Goal: Check status: Check status

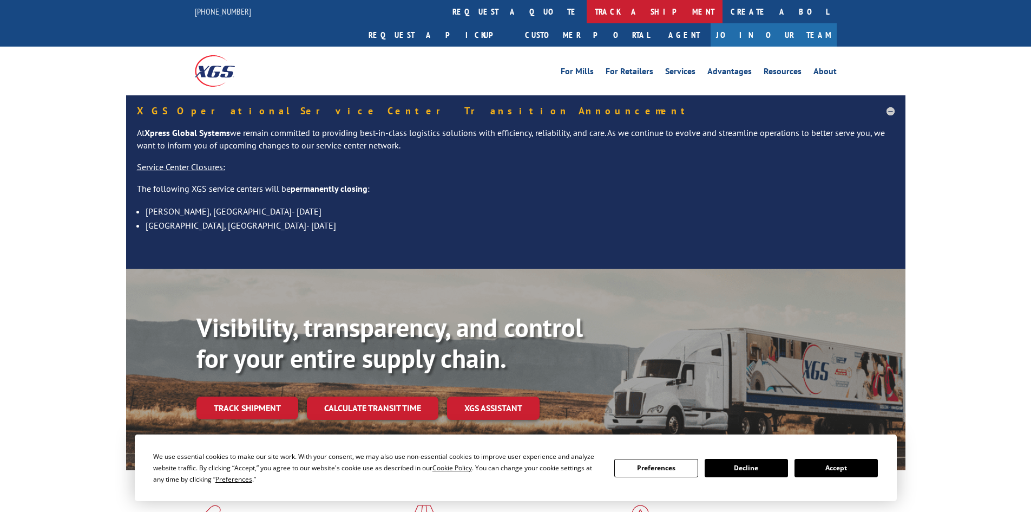
click at [587, 13] on link "track a shipment" at bounding box center [655, 11] width 136 height 23
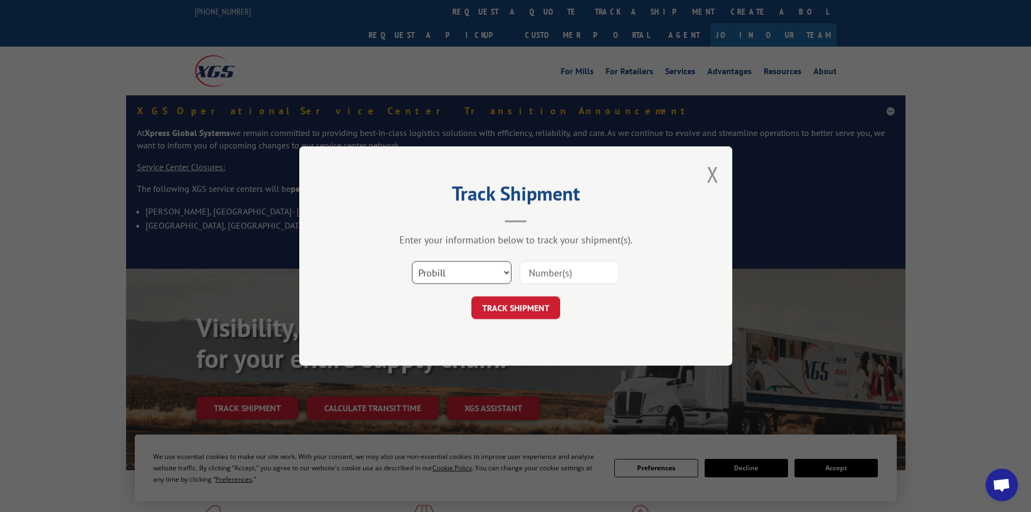
click at [487, 267] on select "Select category... Probill BOL PO" at bounding box center [462, 272] width 100 height 23
select select "bol"
click at [412, 261] on select "Select category... Probill BOL PO" at bounding box center [462, 272] width 100 height 23
paste input "440871"
type input "440871"
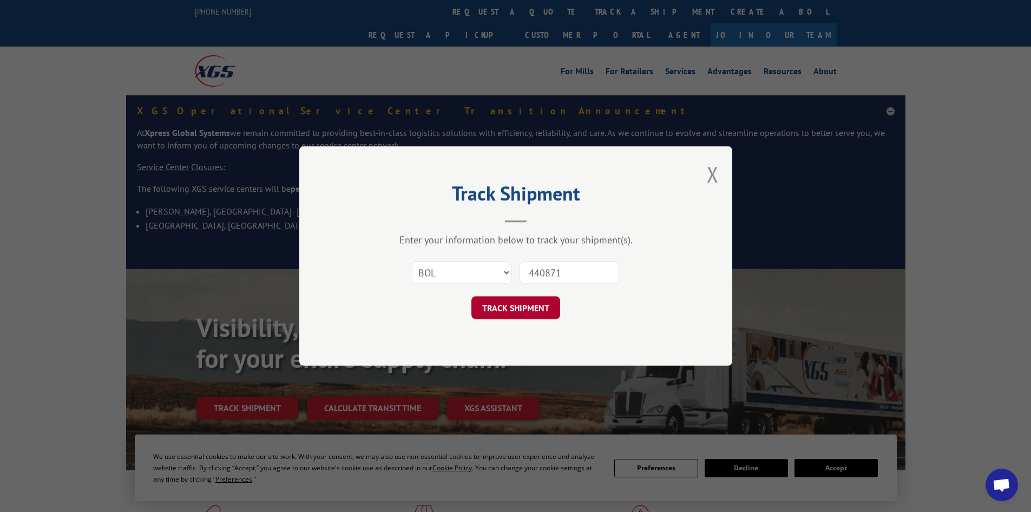
click at [528, 302] on button "TRACK SHIPMENT" at bounding box center [516, 307] width 89 height 23
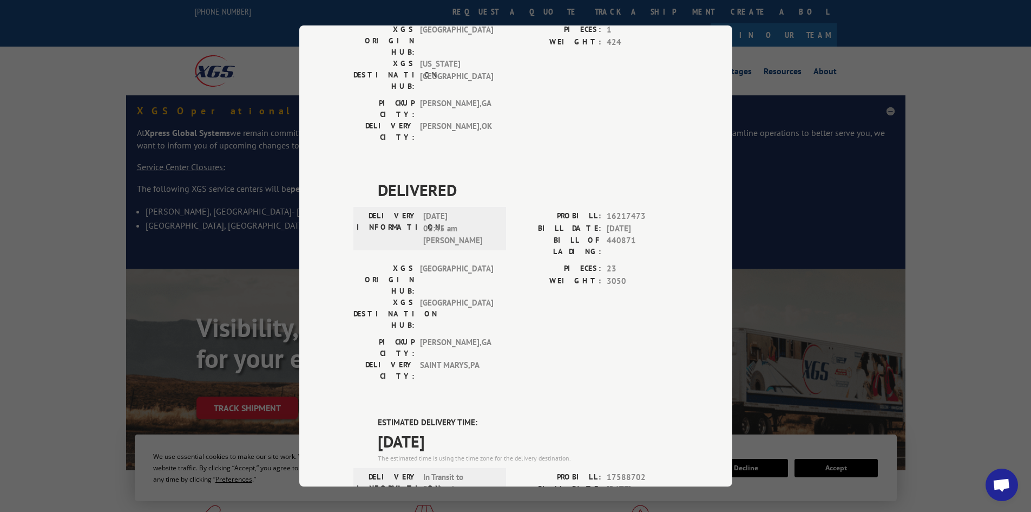
scroll to position [731, 0]
